Goal: Obtain resource: Download file/media

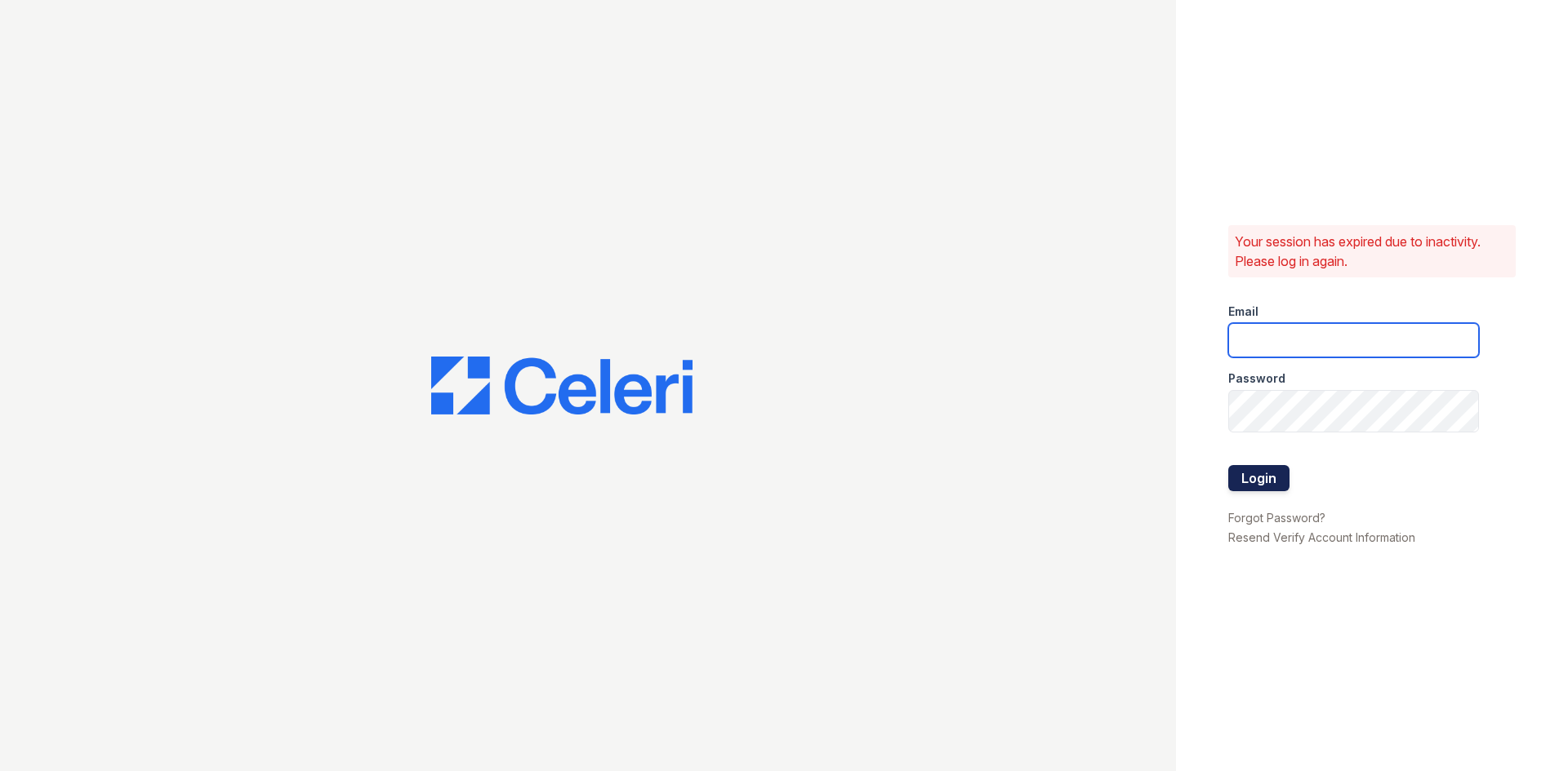
type input "[DOMAIN_NAME][EMAIL_ADDRESS][DOMAIN_NAME]"
click at [1289, 486] on button "Login" at bounding box center [1259, 478] width 62 height 26
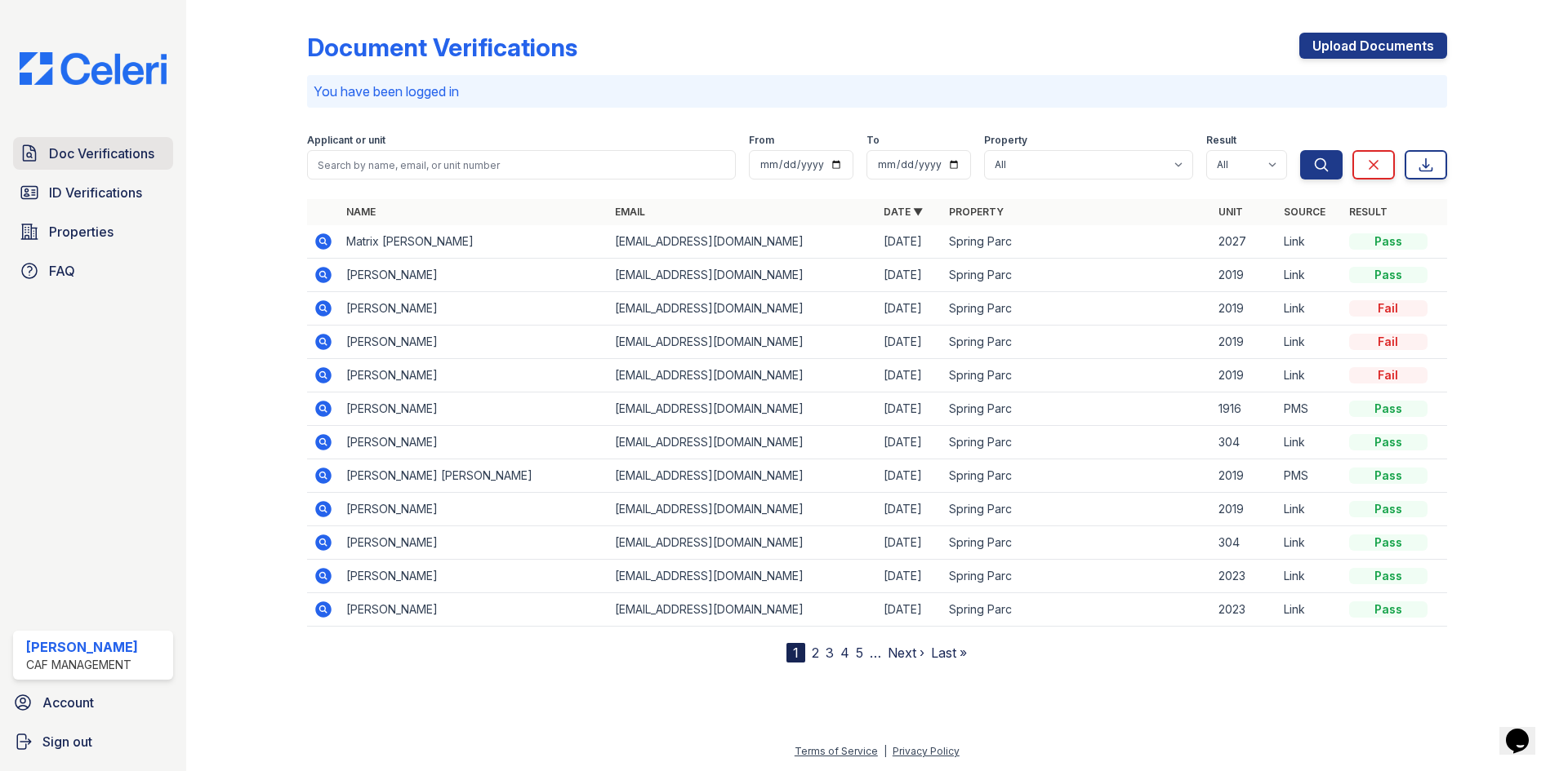
click at [144, 163] on span "Doc Verifications" at bounding box center [102, 153] width 105 height 20
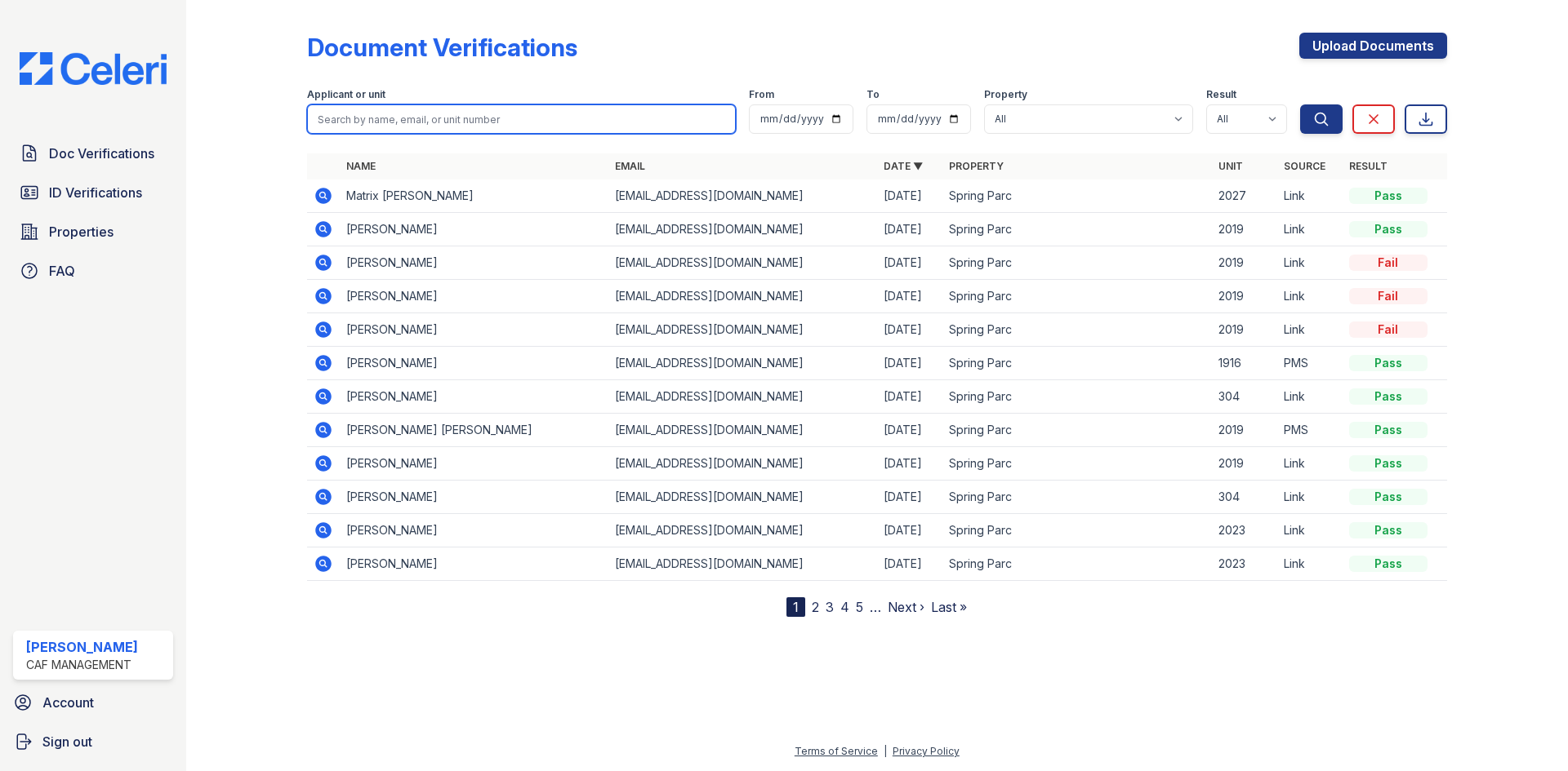
click at [489, 134] on input "search" at bounding box center [521, 119] width 428 height 30
type input "perry"
click at [1300, 104] on button "Search" at bounding box center [1321, 119] width 43 height 30
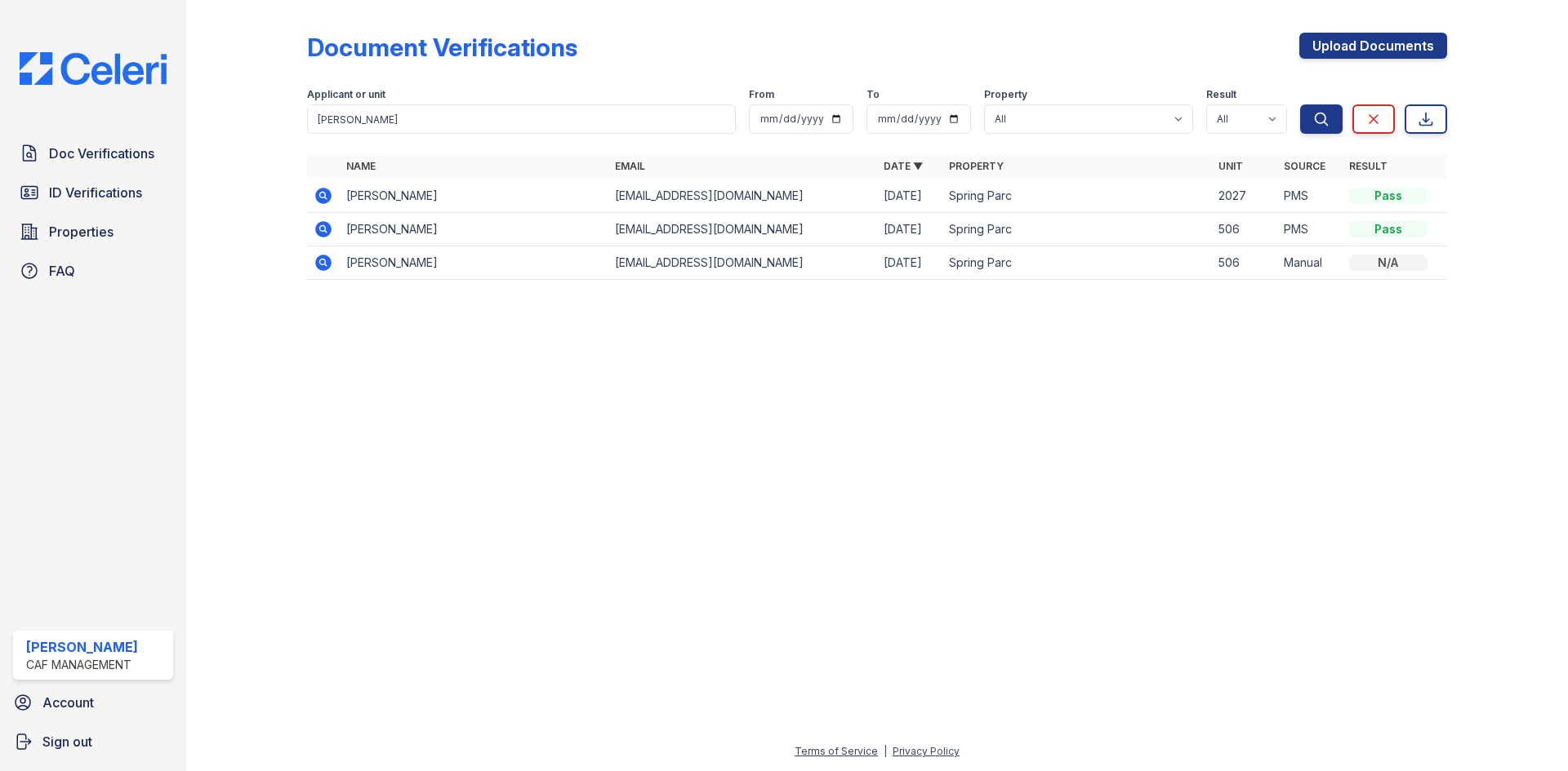
click at [324, 197] on icon at bounding box center [322, 194] width 4 height 4
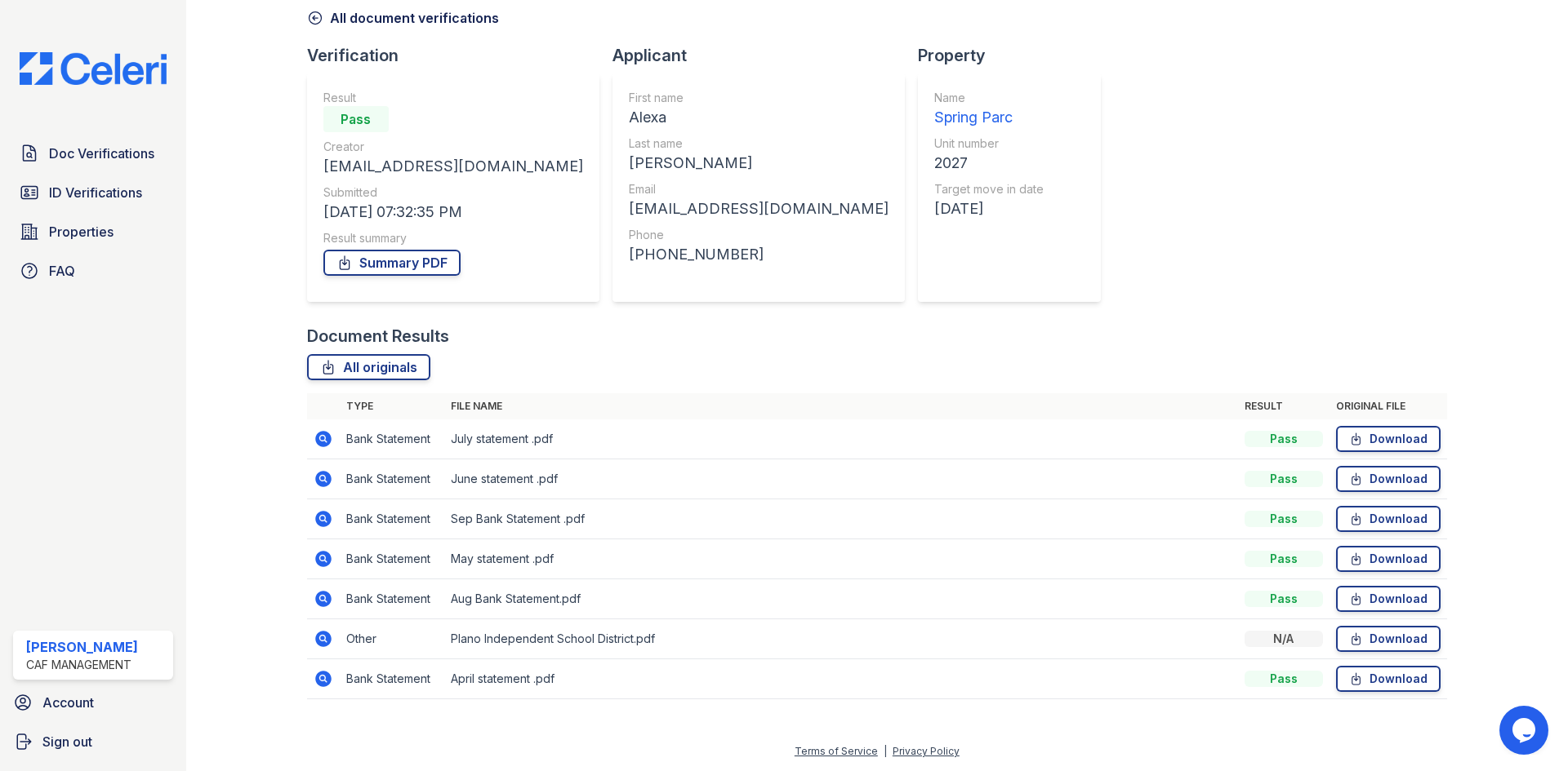
scroll to position [287, 0]
click at [1336, 626] on link "Download" at bounding box center [1387, 639] width 104 height 26
click at [1380, 426] on link "Download" at bounding box center [1387, 439] width 104 height 26
click at [1382, 466] on link "Download" at bounding box center [1387, 479] width 104 height 26
click at [1387, 506] on link "Download" at bounding box center [1387, 519] width 104 height 26
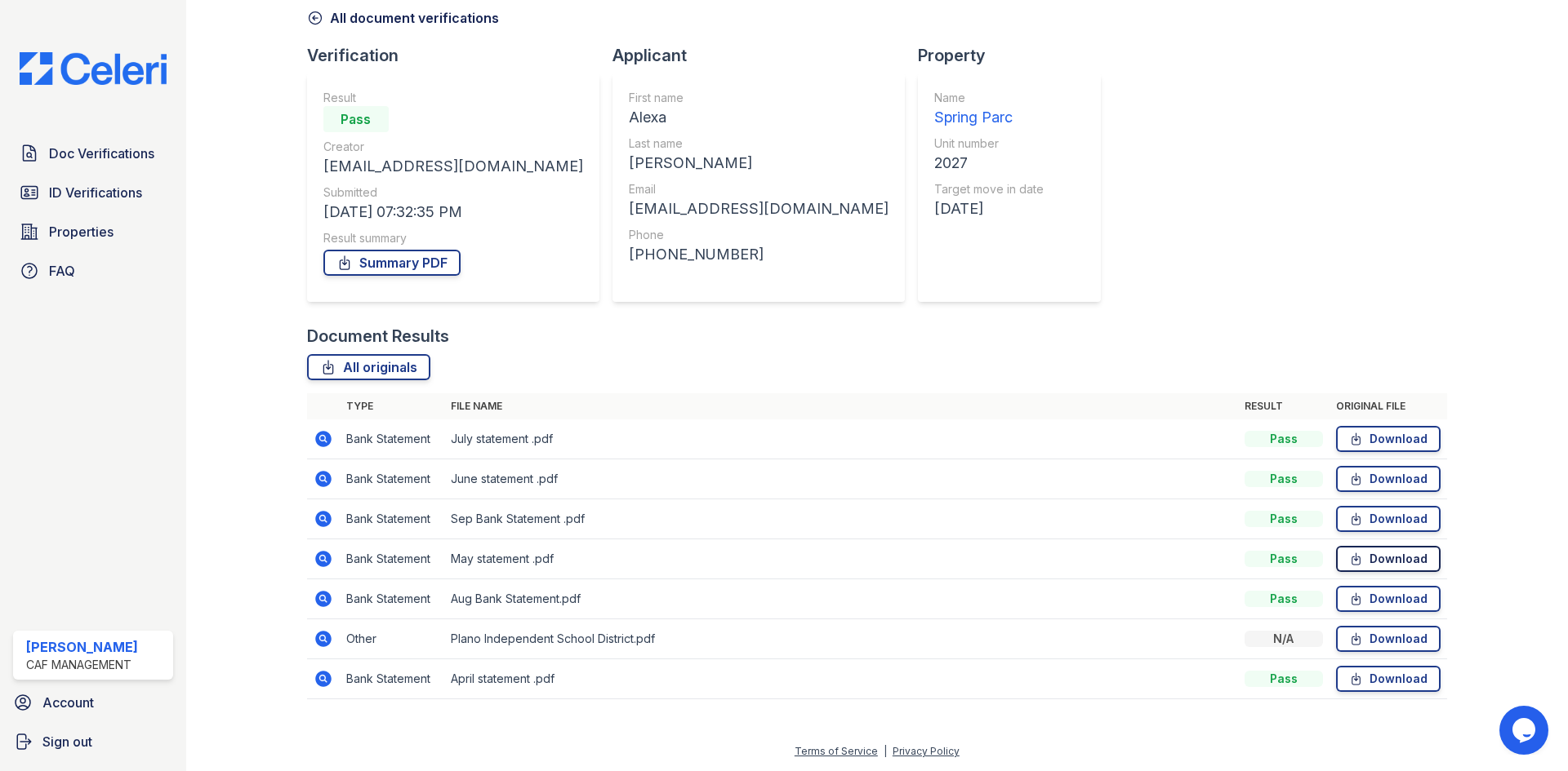
click at [1381, 546] on link "Download" at bounding box center [1387, 559] width 104 height 26
click at [1363, 586] on link "Download" at bounding box center [1387, 599] width 104 height 26
click at [1359, 666] on link "Download" at bounding box center [1387, 679] width 104 height 26
